Goal: Information Seeking & Learning: Learn about a topic

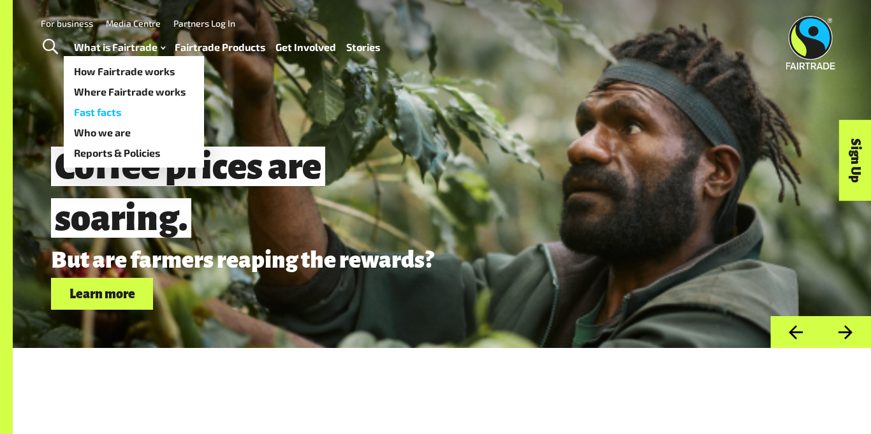
click at [122, 110] on link "Fast facts" at bounding box center [134, 112] width 140 height 20
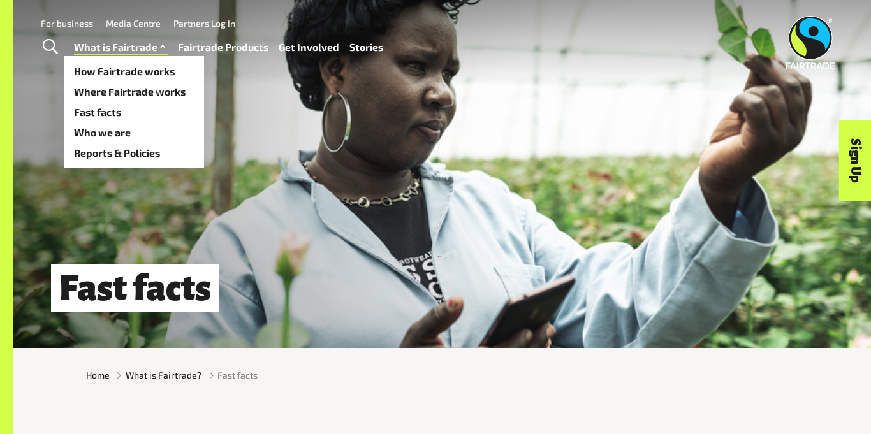
click at [118, 55] on link "What is Fairtrade" at bounding box center [121, 47] width 94 height 18
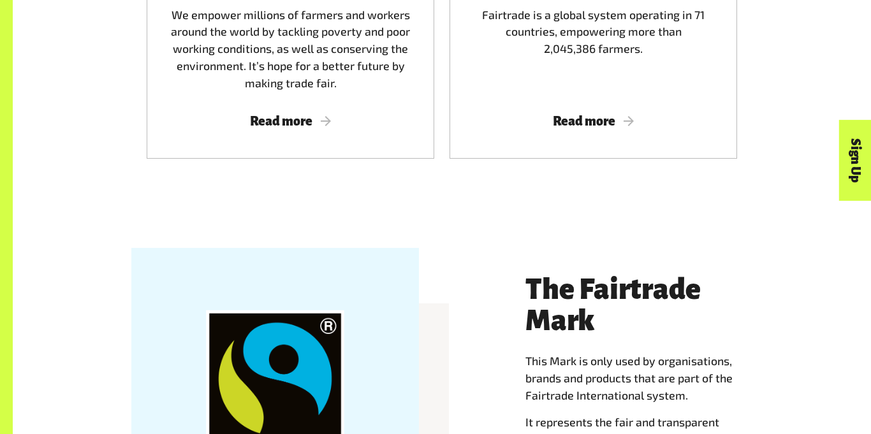
scroll to position [989, 0]
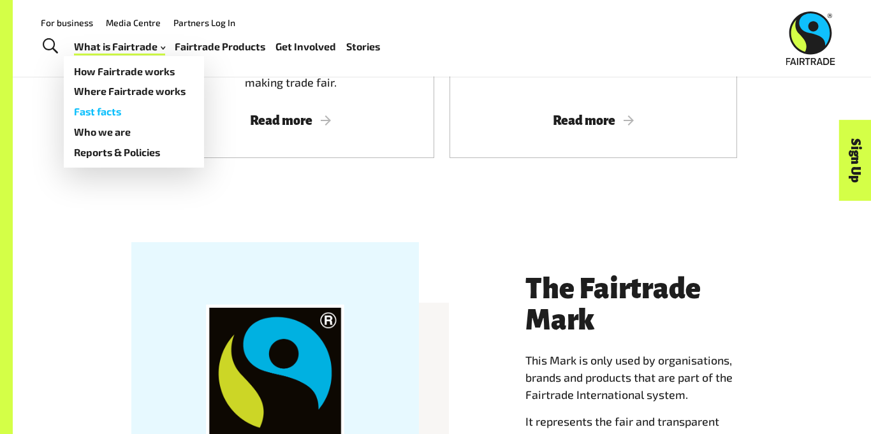
click at [103, 106] on link "Fast facts" at bounding box center [134, 111] width 140 height 20
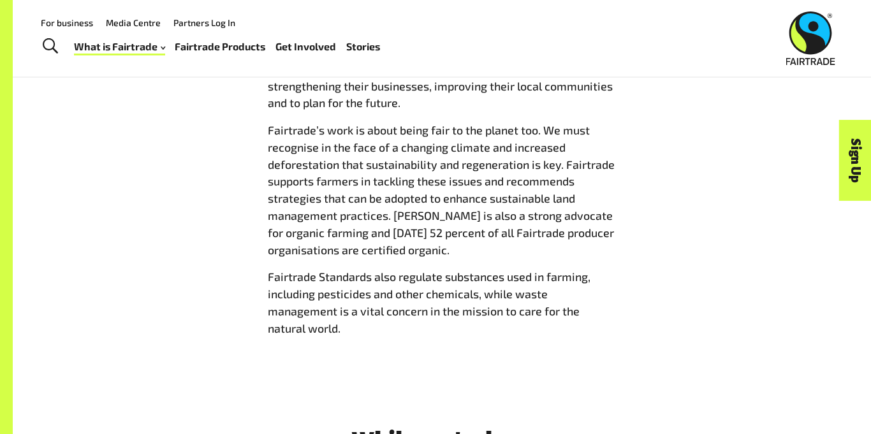
scroll to position [1467, 0]
click at [560, 331] on p "Fairtrade Standards also regulate substances used in farming, including pestici…" at bounding box center [442, 303] width 348 height 68
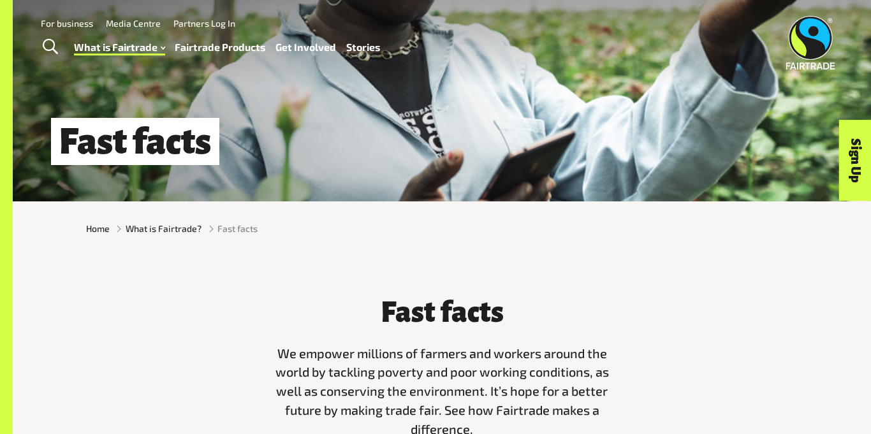
scroll to position [0, 0]
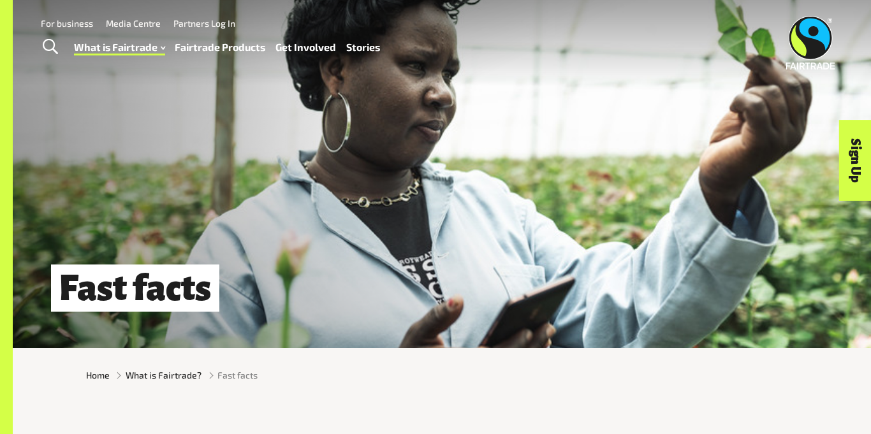
click at [214, 46] on link "Fairtrade Products" at bounding box center [220, 47] width 91 height 18
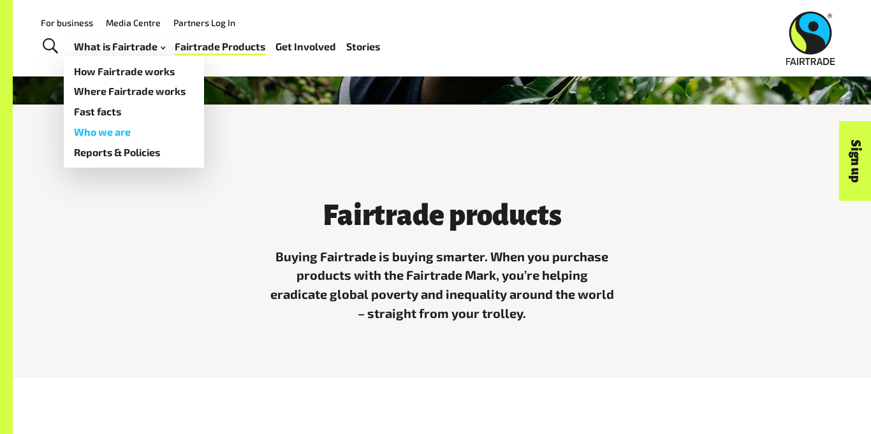
scroll to position [242, 0]
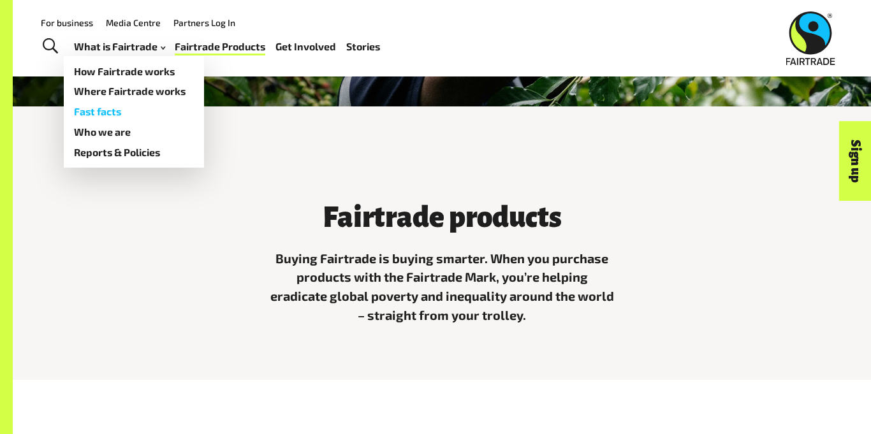
click at [111, 110] on link "Fast facts" at bounding box center [134, 111] width 140 height 20
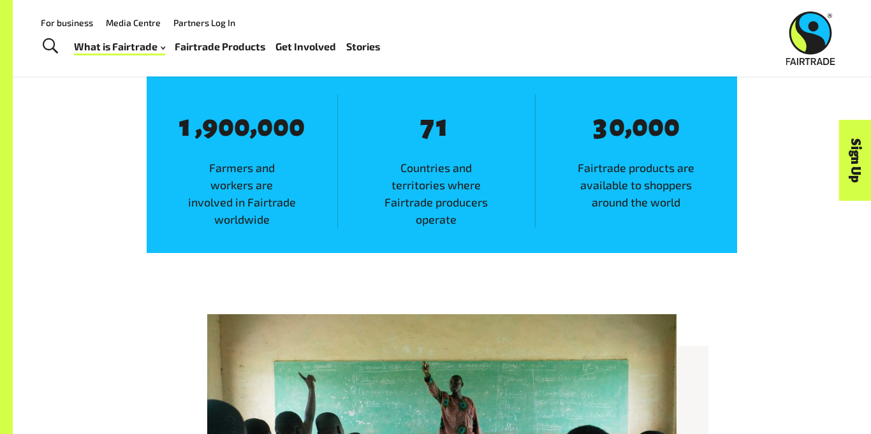
scroll to position [801, 0]
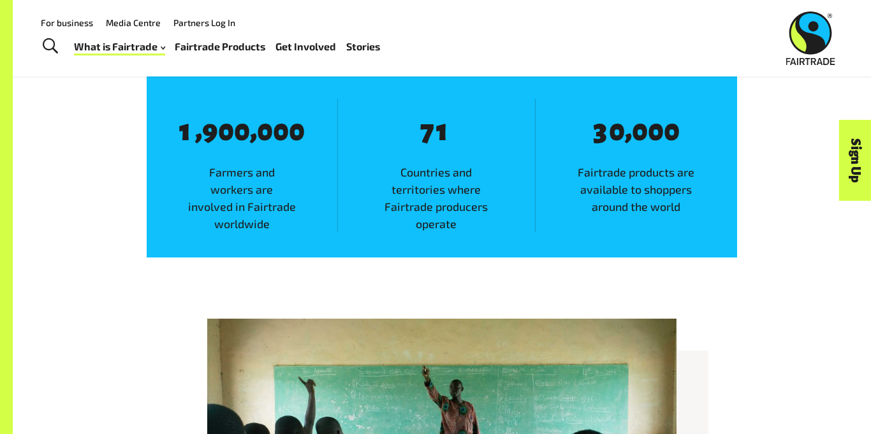
click at [463, 146] on span "8 7 8 1" at bounding box center [436, 131] width 73 height 34
click at [442, 138] on span "1" at bounding box center [444, 130] width 16 height 31
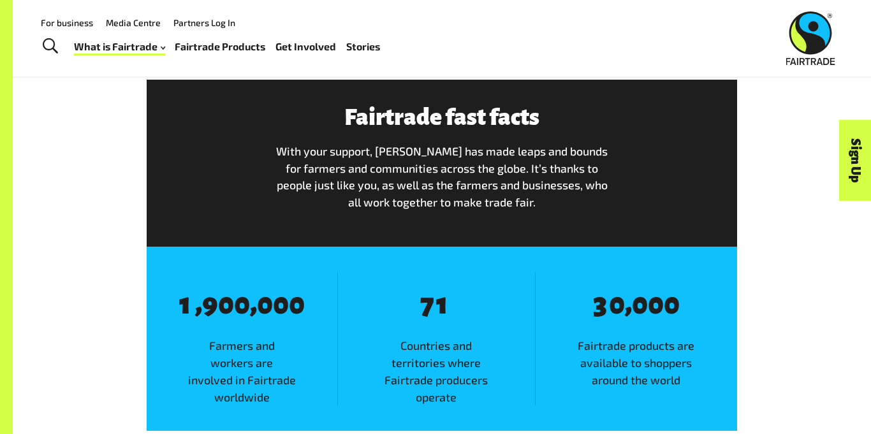
scroll to position [630, 0]
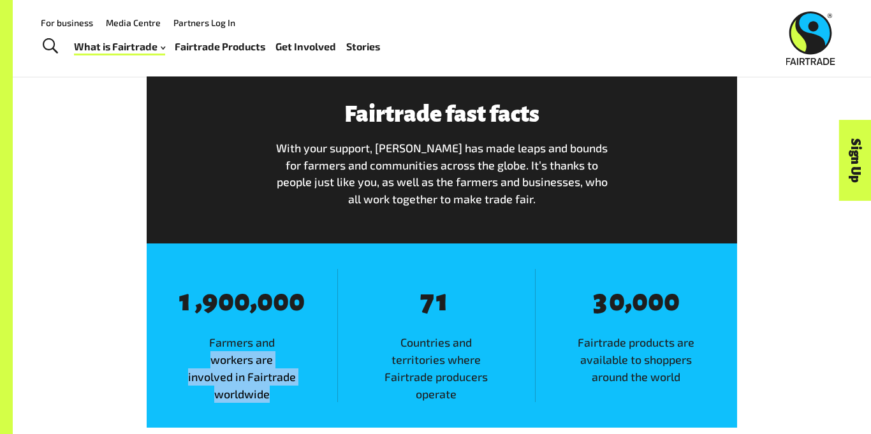
drag, startPoint x: 268, startPoint y: 397, endPoint x: 187, endPoint y: 347, distance: 95.0
click at [187, 347] on span "Farmers and workers are involved in Fairtrade worldwide" at bounding box center [242, 368] width 191 height 68
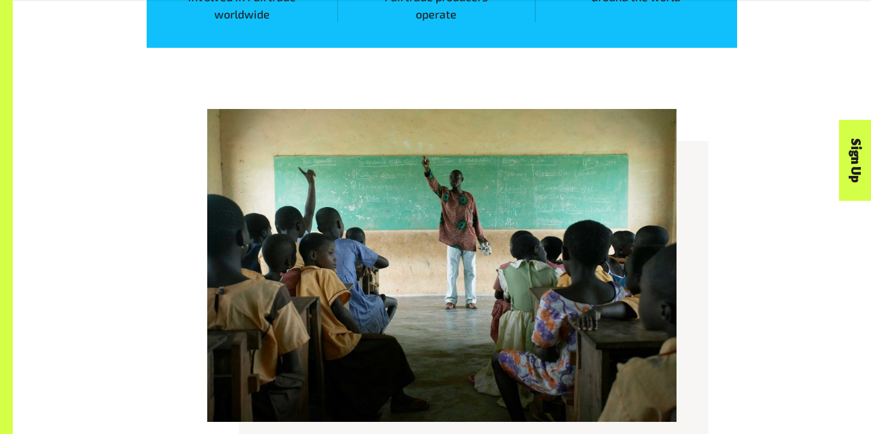
scroll to position [1017, 0]
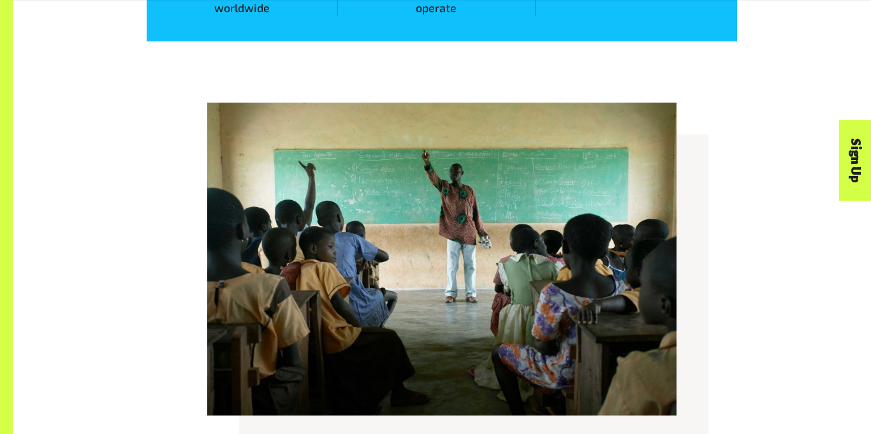
click at [197, 315] on div at bounding box center [441, 259] width 727 height 313
click at [437, 315] on img at bounding box center [441, 259] width 469 height 313
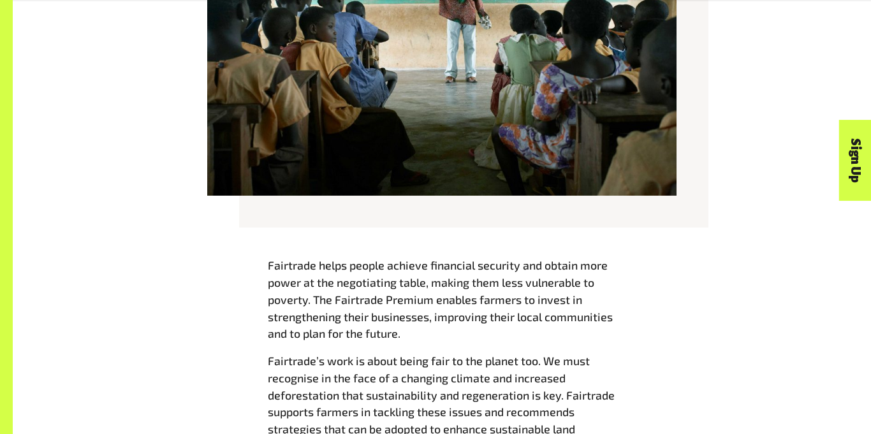
scroll to position [1254, 0]
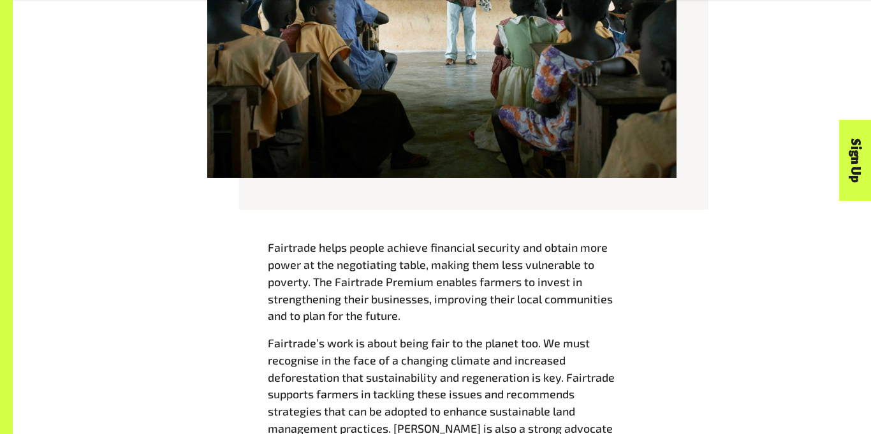
click at [386, 243] on span "Fairtrade helps people achieve financial security and obtain more power at the …" at bounding box center [440, 281] width 345 height 82
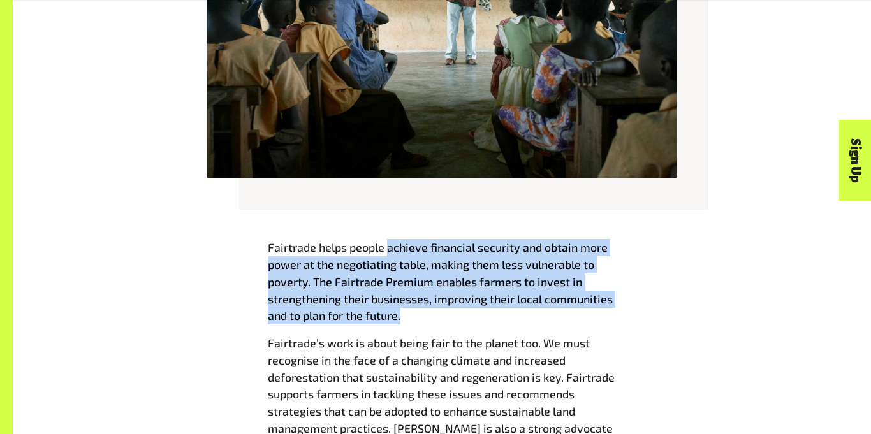
drag, startPoint x: 387, startPoint y: 249, endPoint x: 144, endPoint y: 341, distance: 259.6
click at [144, 341] on div "Fairtrade helps people achieve financial security and obtain more power at the …" at bounding box center [441, 399] width 727 height 321
click at [141, 315] on div "Fairtrade helps people achieve financial security and obtain more power at the …" at bounding box center [441, 399] width 727 height 321
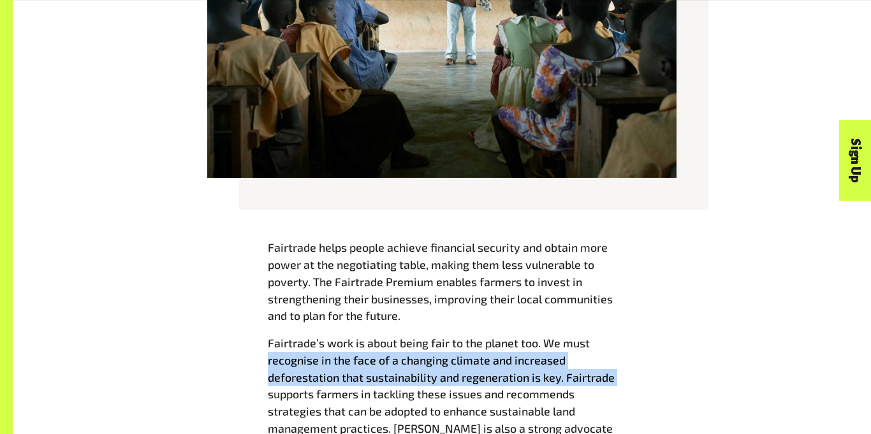
drag, startPoint x: 596, startPoint y: 345, endPoint x: 270, endPoint y: 403, distance: 330.8
click at [270, 403] on p "Fairtrade’s work is about being fair to the planet too. We must recognise in th…" at bounding box center [442, 403] width 348 height 136
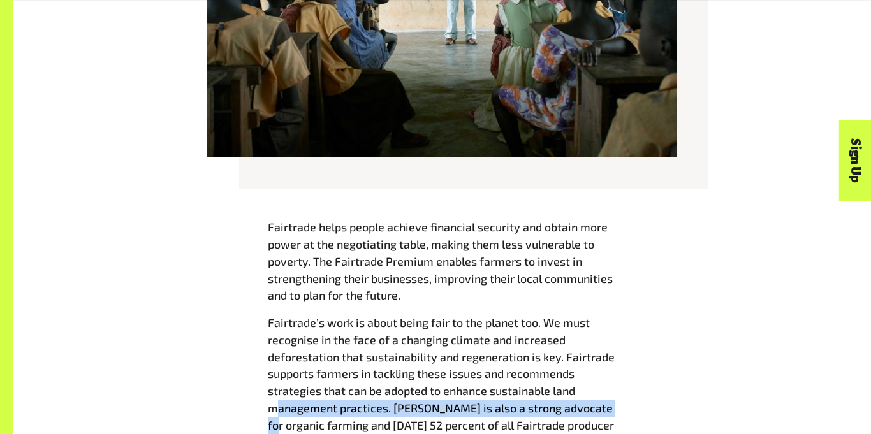
click at [281, 424] on p "Fairtrade’s work is about being fair to the planet too. We must recognise in th…" at bounding box center [442, 382] width 348 height 136
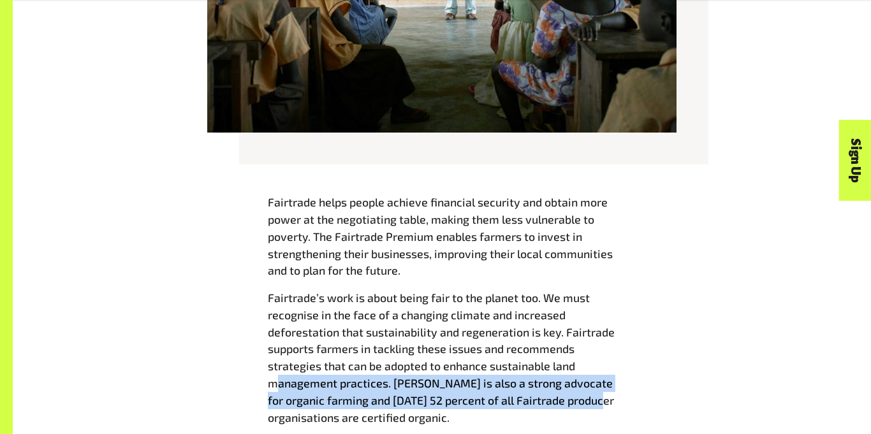
click at [613, 374] on p "Fairtrade’s work is about being fair to the planet too. We must recognise in th…" at bounding box center [442, 357] width 348 height 136
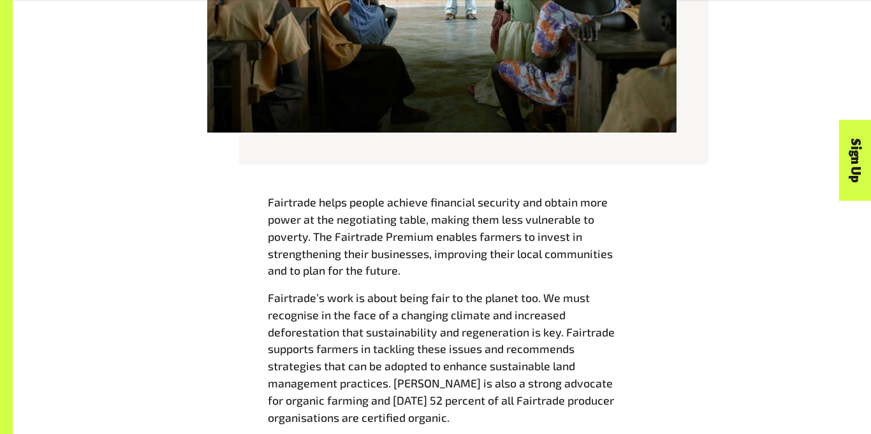
click at [453, 418] on p "Fairtrade’s work is about being fair to the planet too. We must recognise in th…" at bounding box center [442, 357] width 348 height 136
click at [449, 419] on p "Fairtrade’s work is about being fair to the planet too. We must recognise in th…" at bounding box center [442, 357] width 348 height 136
click at [446, 420] on span "Fairtrade’s work is about being fair to the planet too. We must recognise in th…" at bounding box center [441, 357] width 347 height 133
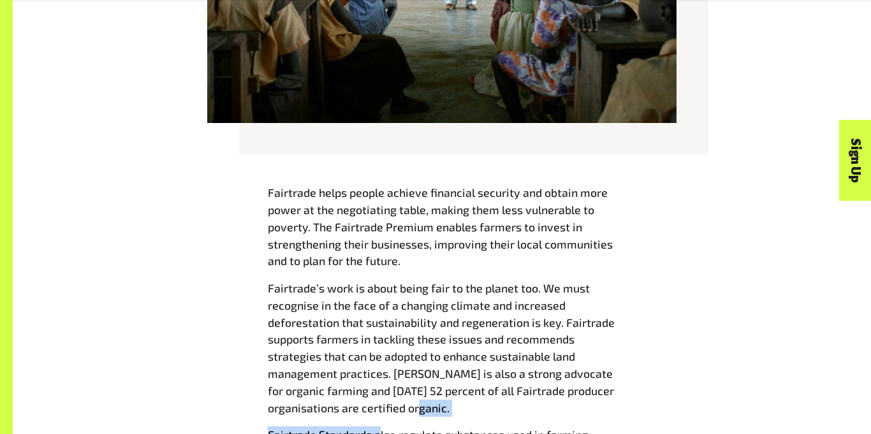
scroll to position [1312, 0]
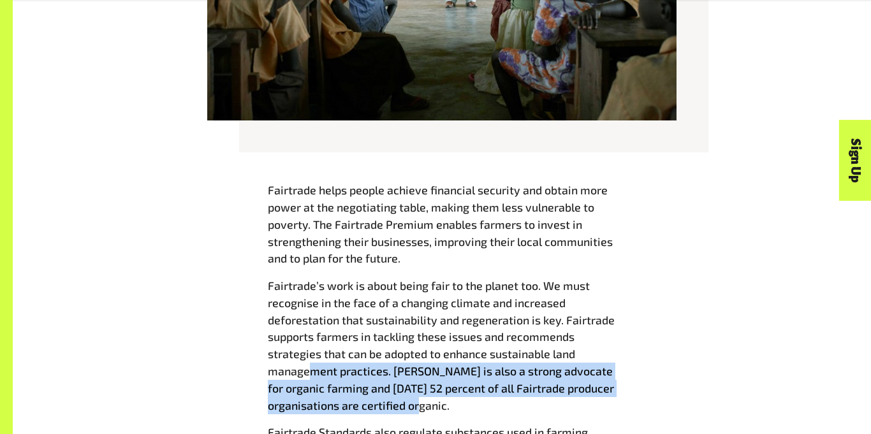
drag, startPoint x: 446, startPoint y: 420, endPoint x: 298, endPoint y: 352, distance: 162.8
click at [298, 352] on span "Fairtrade’s work is about being fair to the planet too. We must recognise in th…" at bounding box center [441, 345] width 347 height 133
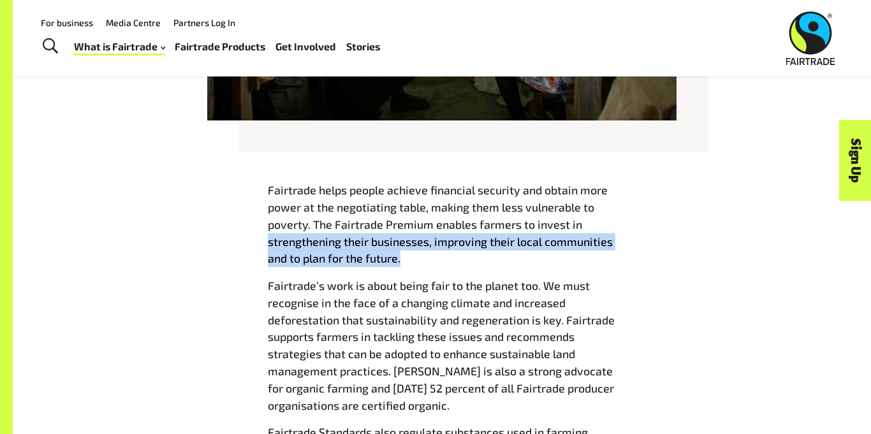
drag, startPoint x: 252, startPoint y: 240, endPoint x: 279, endPoint y: 273, distance: 42.2
click at [279, 273] on div "Fairtrade helps people achieve financial security and obtain more power at the …" at bounding box center [441, 342] width 727 height 321
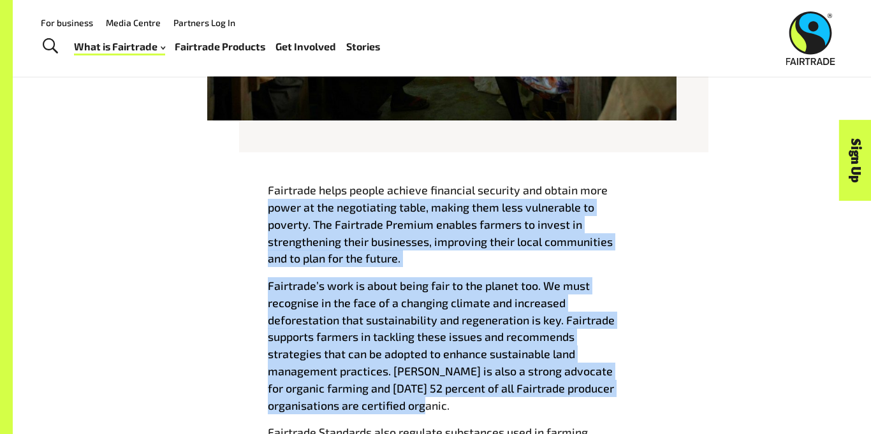
drag, startPoint x: 451, startPoint y: 406, endPoint x: 231, endPoint y: 191, distance: 306.9
click at [231, 191] on div "Fairtrade helps people achieve financial security and obtain more power at the …" at bounding box center [441, 342] width 727 height 321
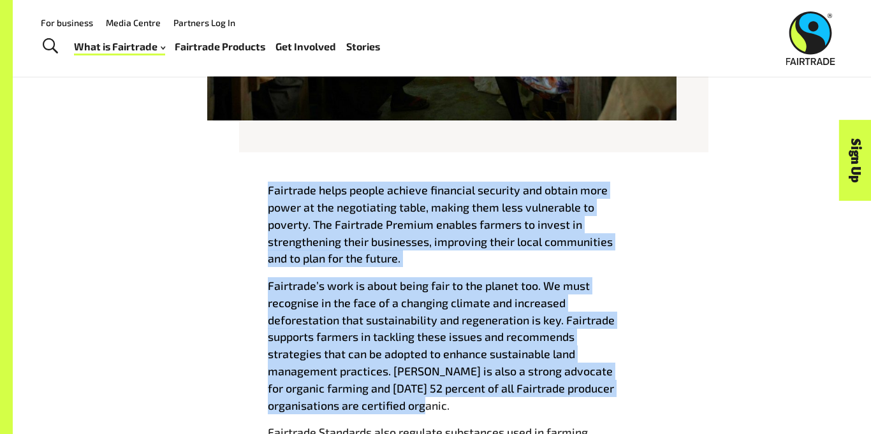
click at [231, 192] on div "Fairtrade helps people achieve financial security and obtain more power at the …" at bounding box center [441, 342] width 727 height 321
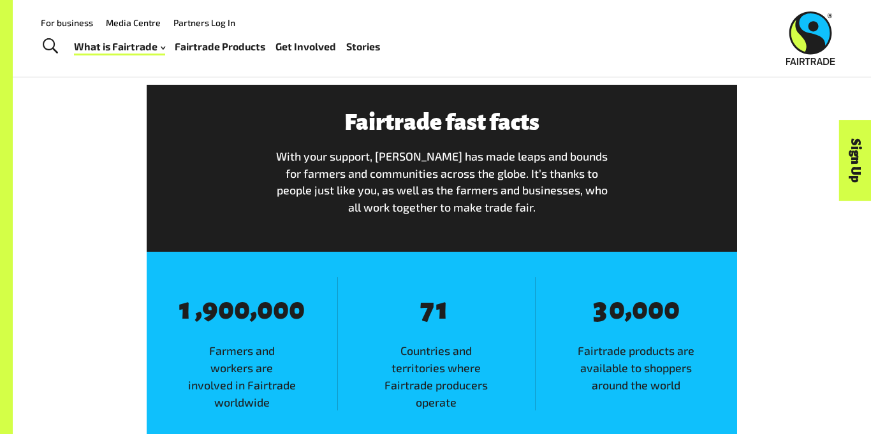
scroll to position [0, 0]
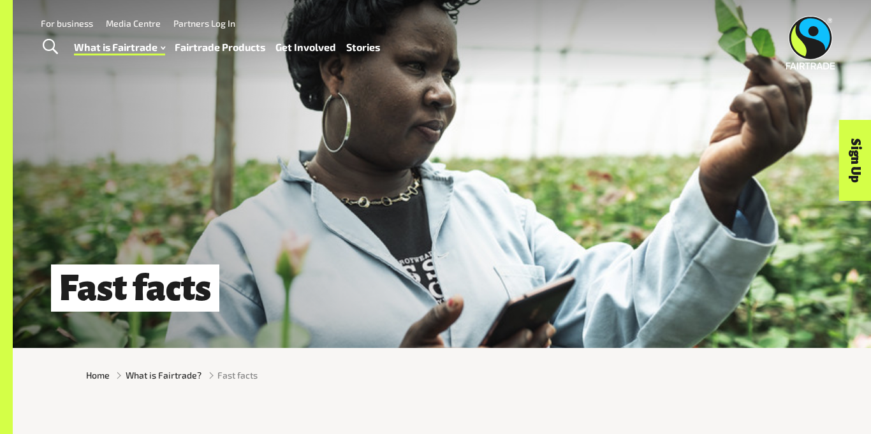
click at [358, 48] on link "Stories" at bounding box center [363, 47] width 34 height 18
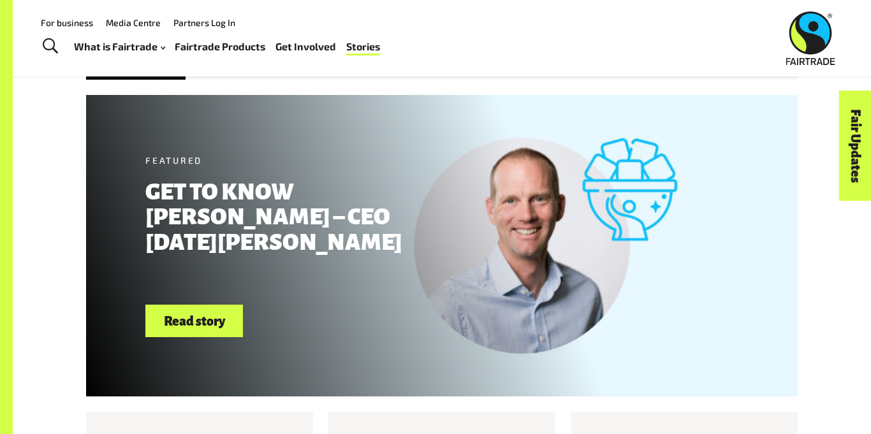
click at [212, 43] on link "Fairtrade Products" at bounding box center [220, 47] width 91 height 18
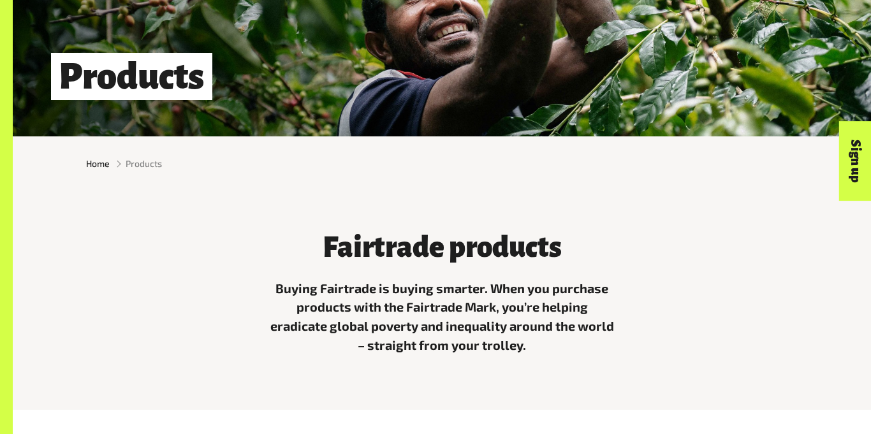
scroll to position [212, 0]
